Goal: Share content: Share content

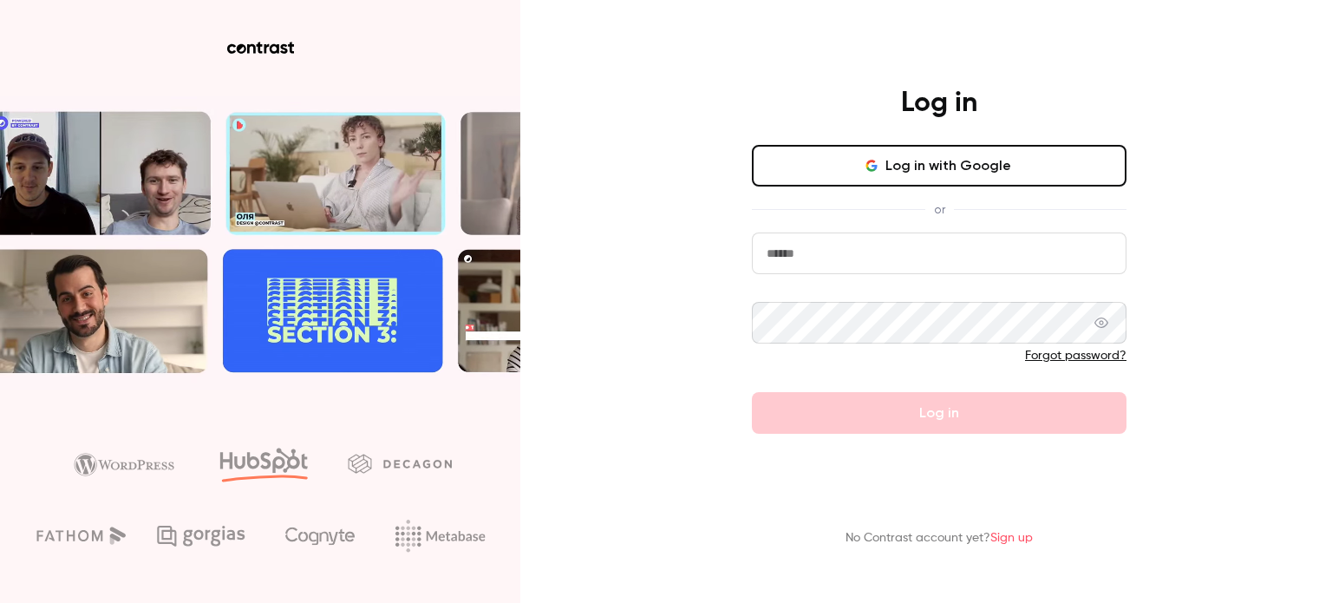
type input "**********"
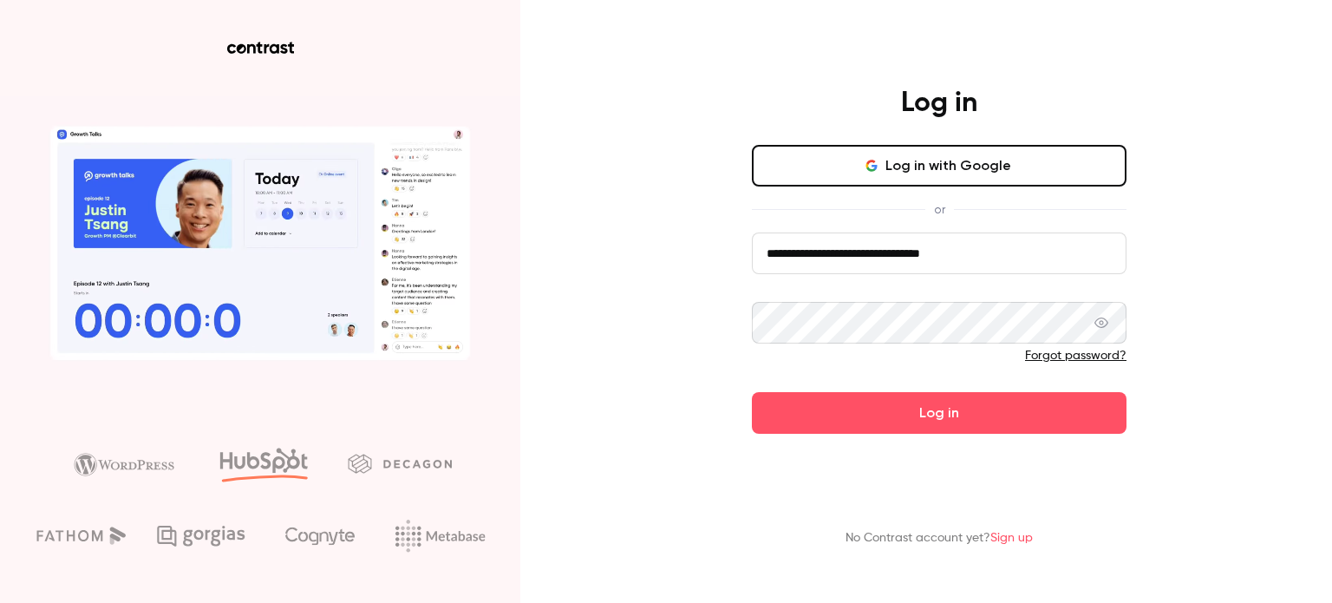
click at [856, 176] on button "Log in with Google" at bounding box center [939, 166] width 375 height 42
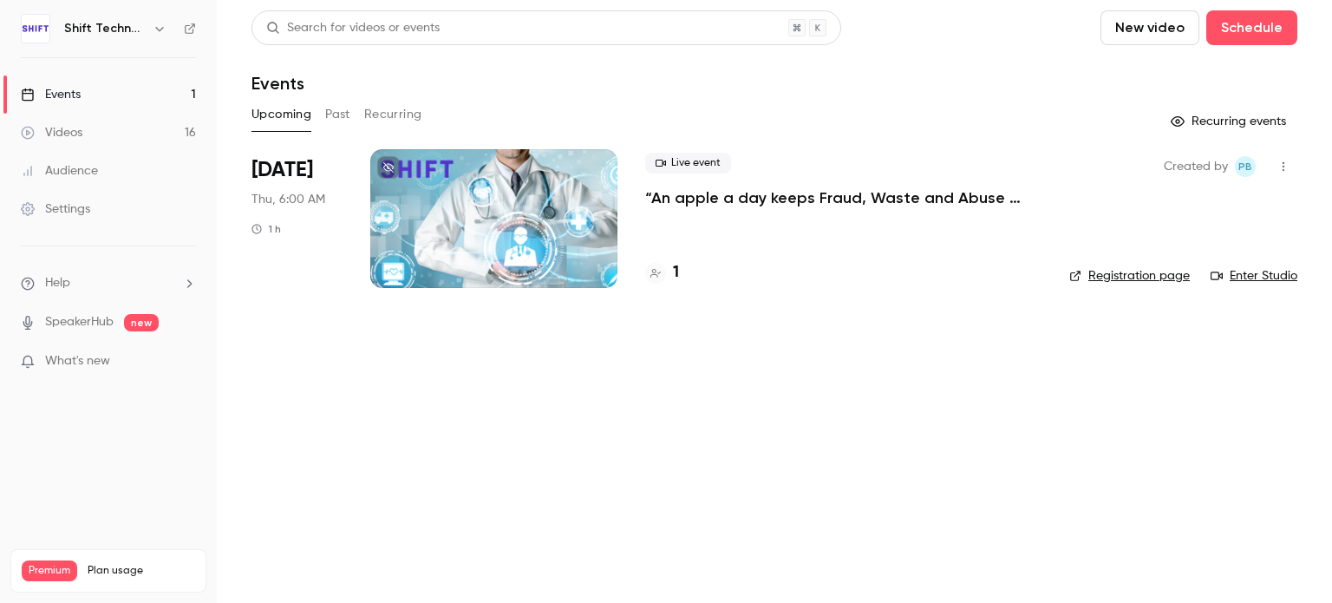
click at [132, 88] on link "Events 1" at bounding box center [108, 94] width 217 height 38
click at [332, 114] on button "Past" at bounding box center [337, 115] width 25 height 28
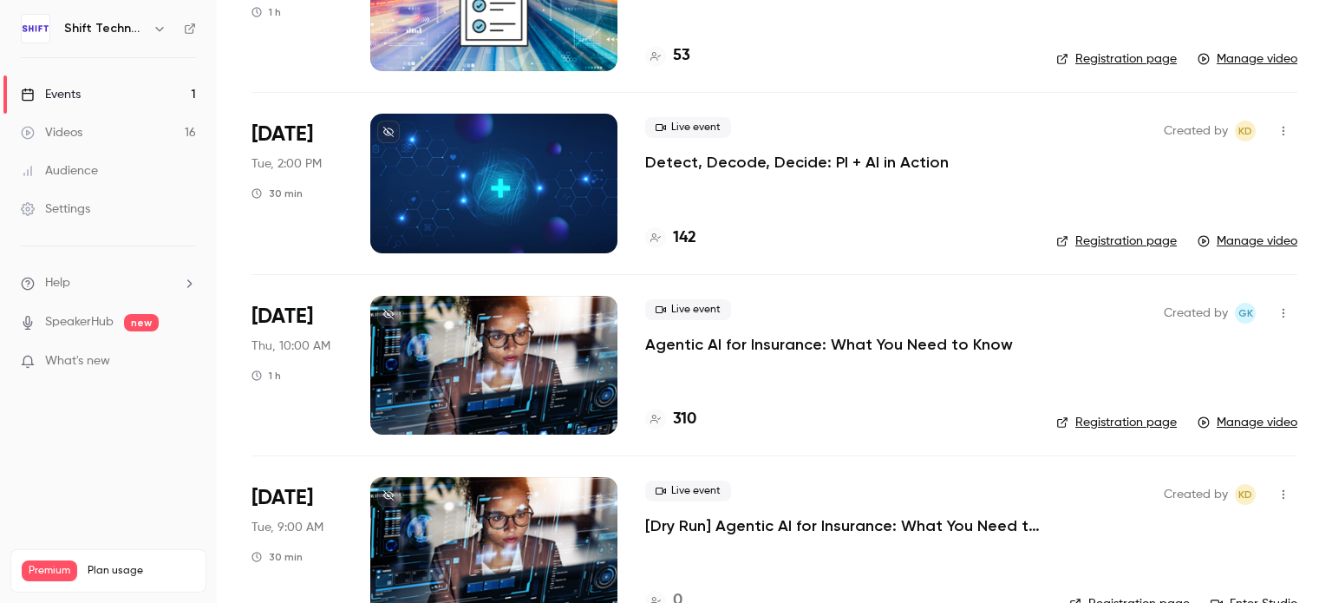
scroll to position [347, 0]
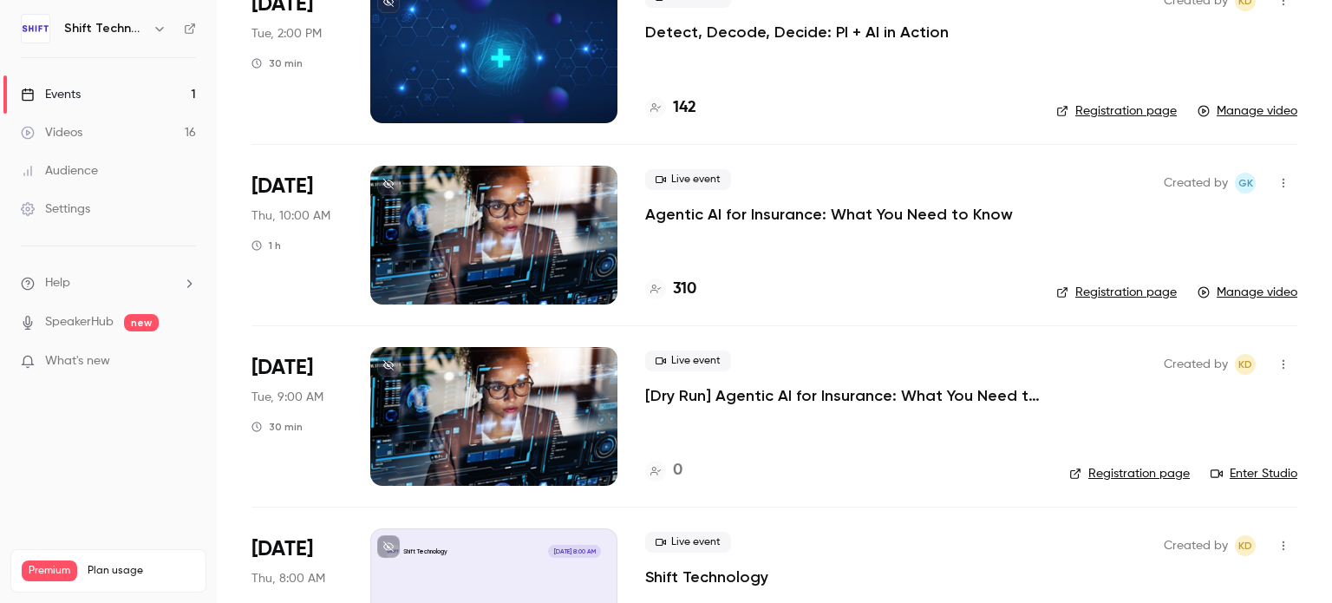
click at [525, 242] on div at bounding box center [493, 235] width 247 height 139
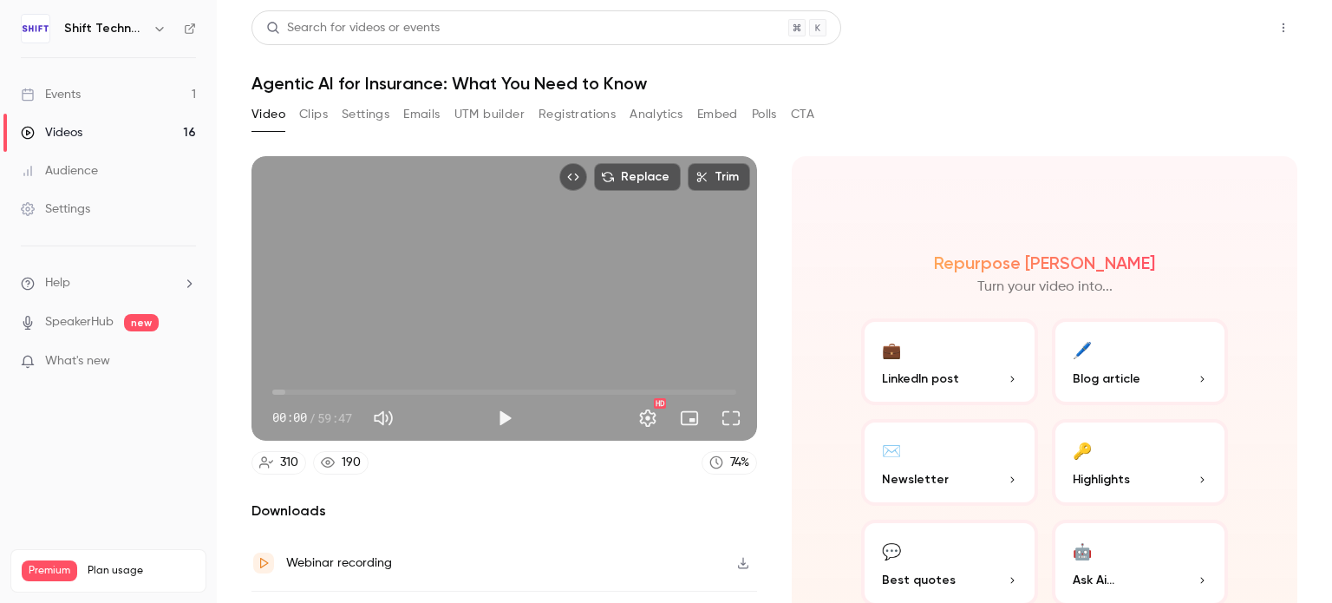
click at [1188, 36] on button "Share" at bounding box center [1222, 27] width 69 height 35
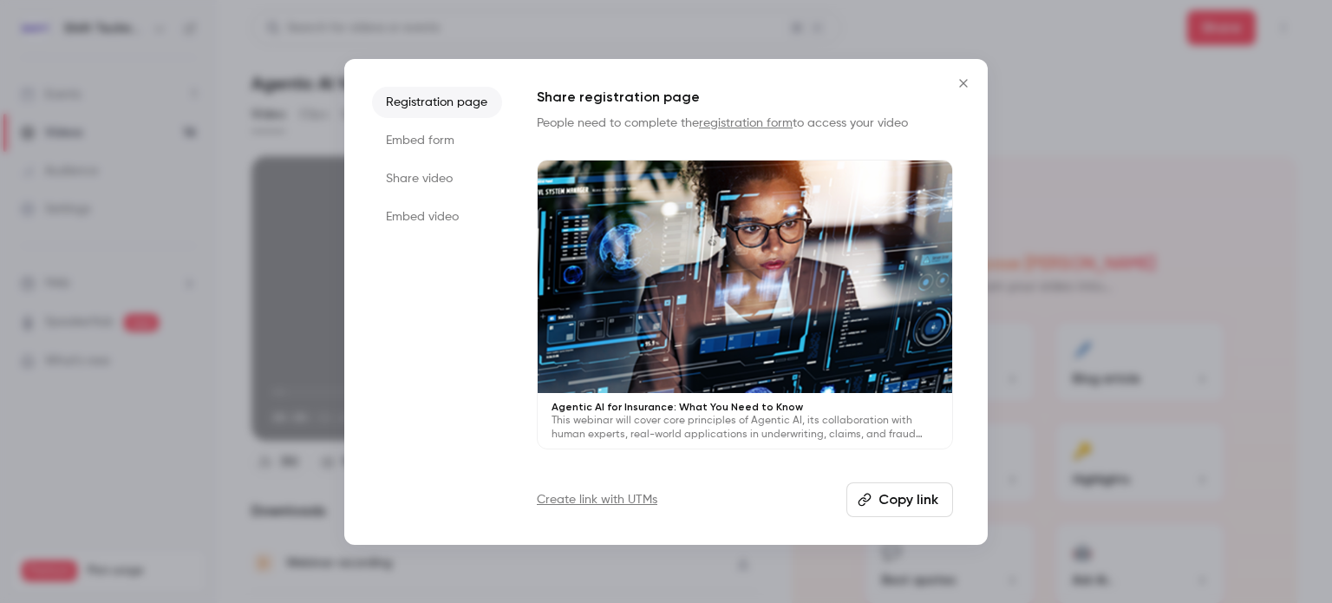
drag, startPoint x: 422, startPoint y: 178, endPoint x: 464, endPoint y: 201, distance: 48.5
click at [422, 178] on li "Share video" at bounding box center [437, 178] width 130 height 31
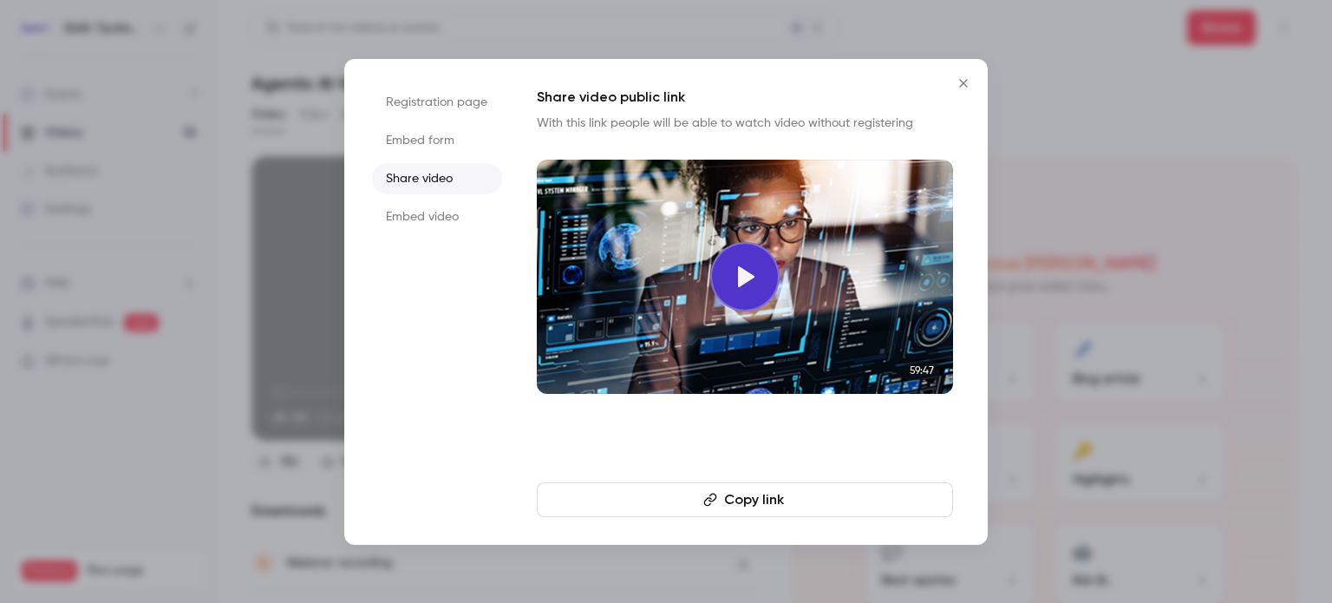
click at [774, 495] on button "Copy link" at bounding box center [745, 499] width 416 height 35
